Goal: Book appointment/travel/reservation

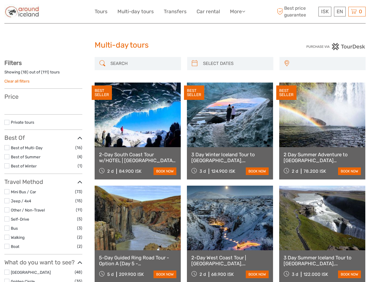
select select
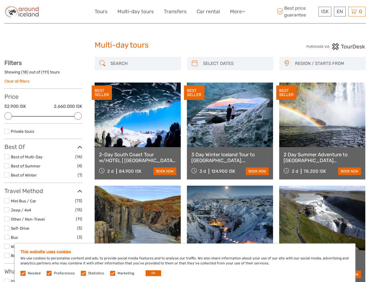
click at [237, 11] on link "More" at bounding box center [237, 11] width 15 height 9
click at [244, 11] on icon at bounding box center [243, 11] width 3 height 5
click at [325, 11] on span "ISK" at bounding box center [326, 12] width 8 height 6
click at [340, 11] on div "EN English Español Deutsch" at bounding box center [340, 12] width 12 height 10
click at [357, 11] on div "0 Items Total 0 ISK Checkout The shopping cart is empty." at bounding box center [357, 12] width 17 height 10
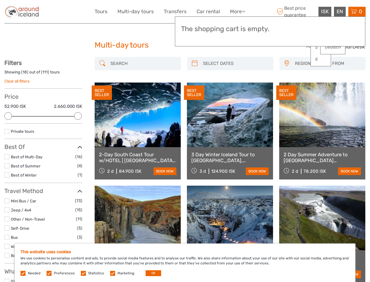
click at [8, 116] on div at bounding box center [8, 116] width 8 height 8
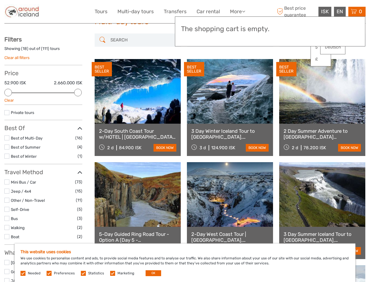
click at [195, 63] on div "BEST SELLER" at bounding box center [194, 69] width 20 height 15
click at [236, 63] on link at bounding box center [230, 91] width 86 height 65
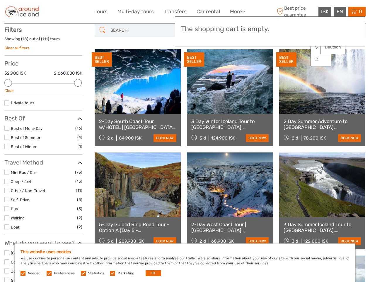
click at [287, 63] on div "BEST SELLER" at bounding box center [287, 59] width 20 height 15
